Goal: Task Accomplishment & Management: Use online tool/utility

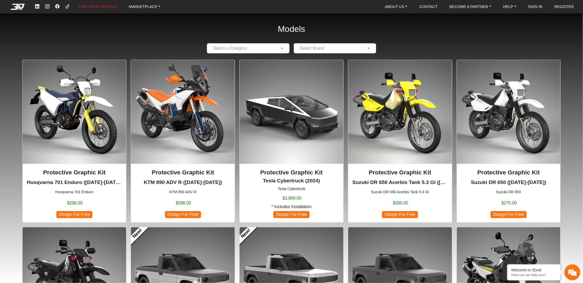
click at [15, 8] on em at bounding box center [17, 7] width 21 height 6
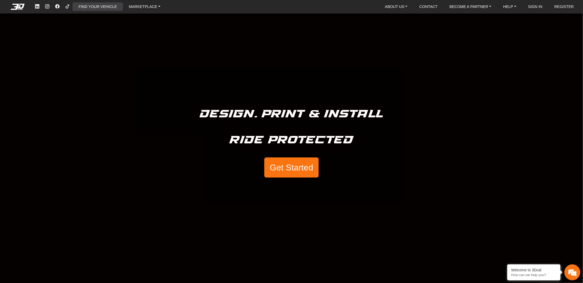
click at [97, 5] on link "FIND YOUR VEHICLE" at bounding box center [98, 6] width 43 height 9
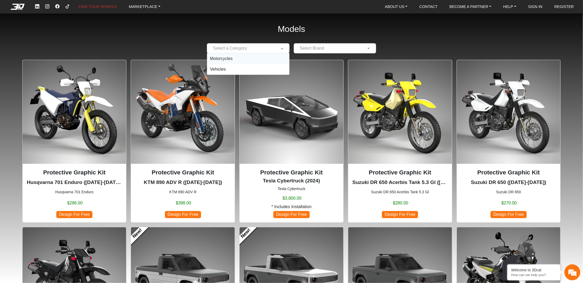
click at [241, 47] on input "text" at bounding box center [243, 48] width 66 height 6
click at [231, 57] on span "Motorcycles" at bounding box center [221, 58] width 23 height 5
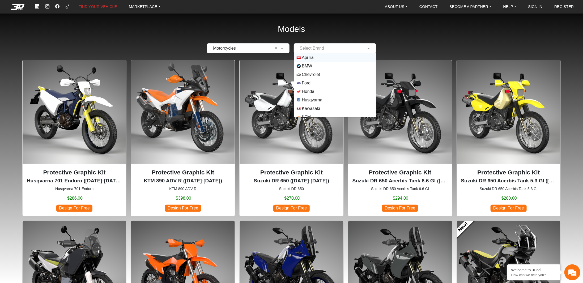
click at [316, 50] on input "text" at bounding box center [330, 48] width 66 height 6
click at [311, 91] on span "Honda" at bounding box center [308, 91] width 12 height 6
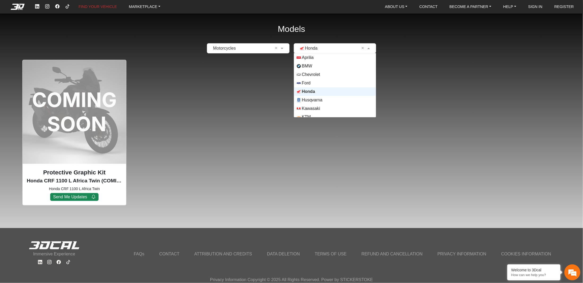
click at [320, 49] on input "text" at bounding box center [330, 48] width 66 height 6
click at [316, 95] on span "Suzuki" at bounding box center [335, 96] width 77 height 4
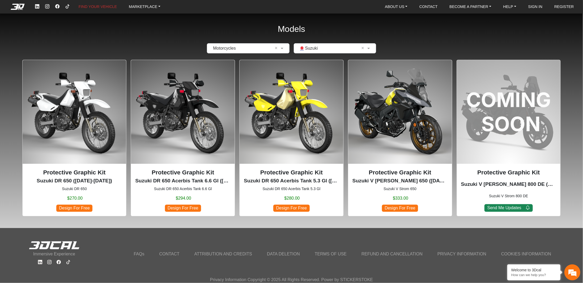
click at [276, 107] on img at bounding box center [292, 112] width 104 height 104
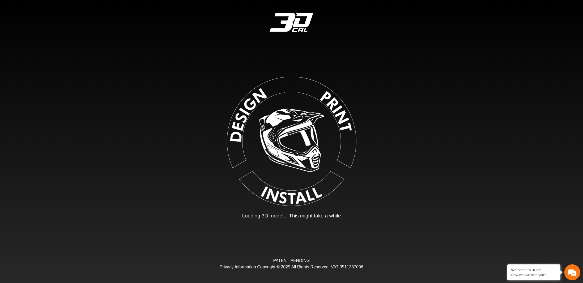
type input "*"
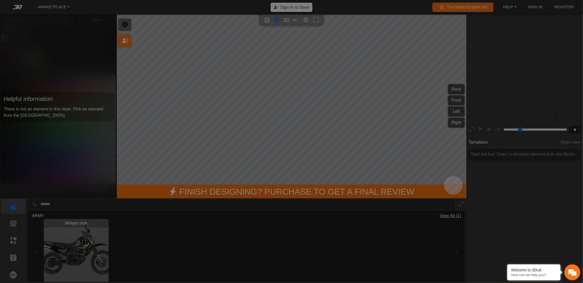
scroll to position [79, 74]
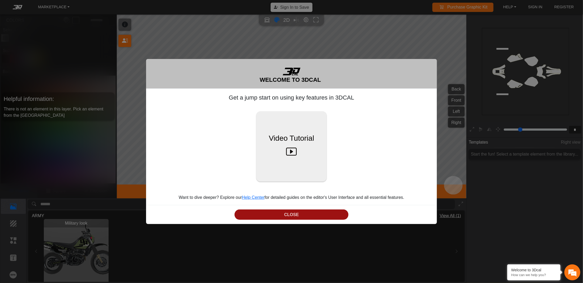
click at [294, 214] on button "CLOSE" at bounding box center [292, 215] width 114 height 10
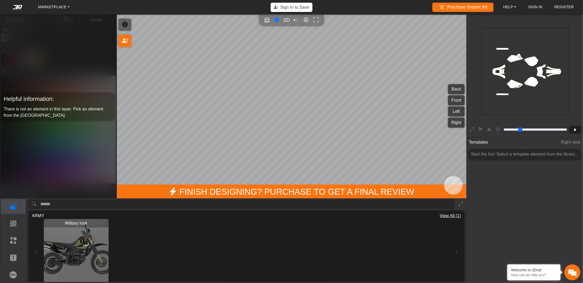
click at [80, 249] on img "View Military look" at bounding box center [76, 251] width 65 height 65
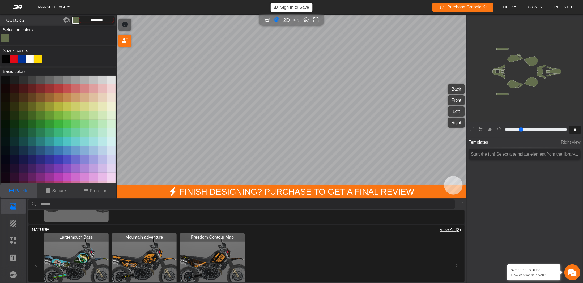
scroll to position [71, 0]
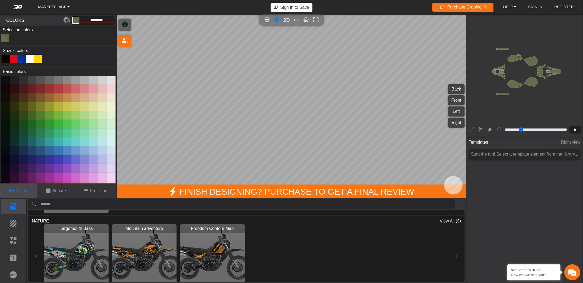
click at [211, 251] on img "View Freedom Contour Map" at bounding box center [212, 256] width 65 height 65
type input "*********"
click at [141, 253] on img "View Mountain adventure" at bounding box center [144, 256] width 65 height 65
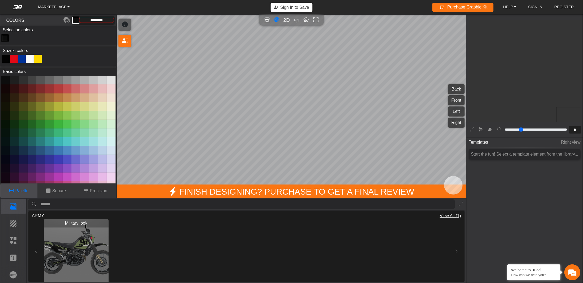
scroll to position [79, 74]
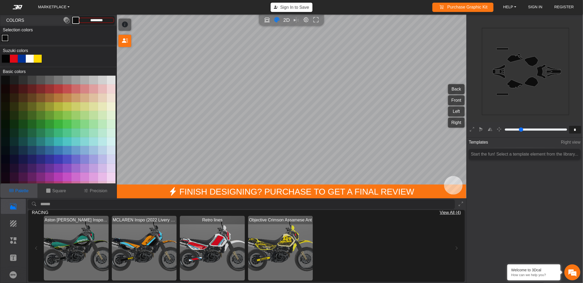
click at [283, 244] on img "View Objective Crimson Assamese Ant" at bounding box center [280, 248] width 65 height 65
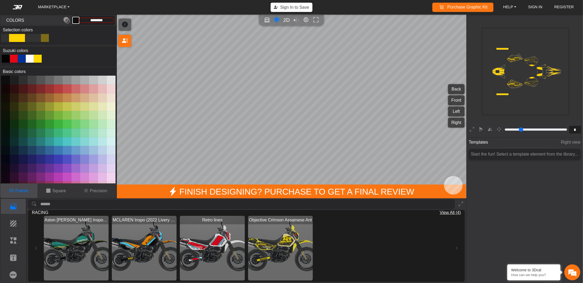
type input "*********"
